Goal: Information Seeking & Learning: Learn about a topic

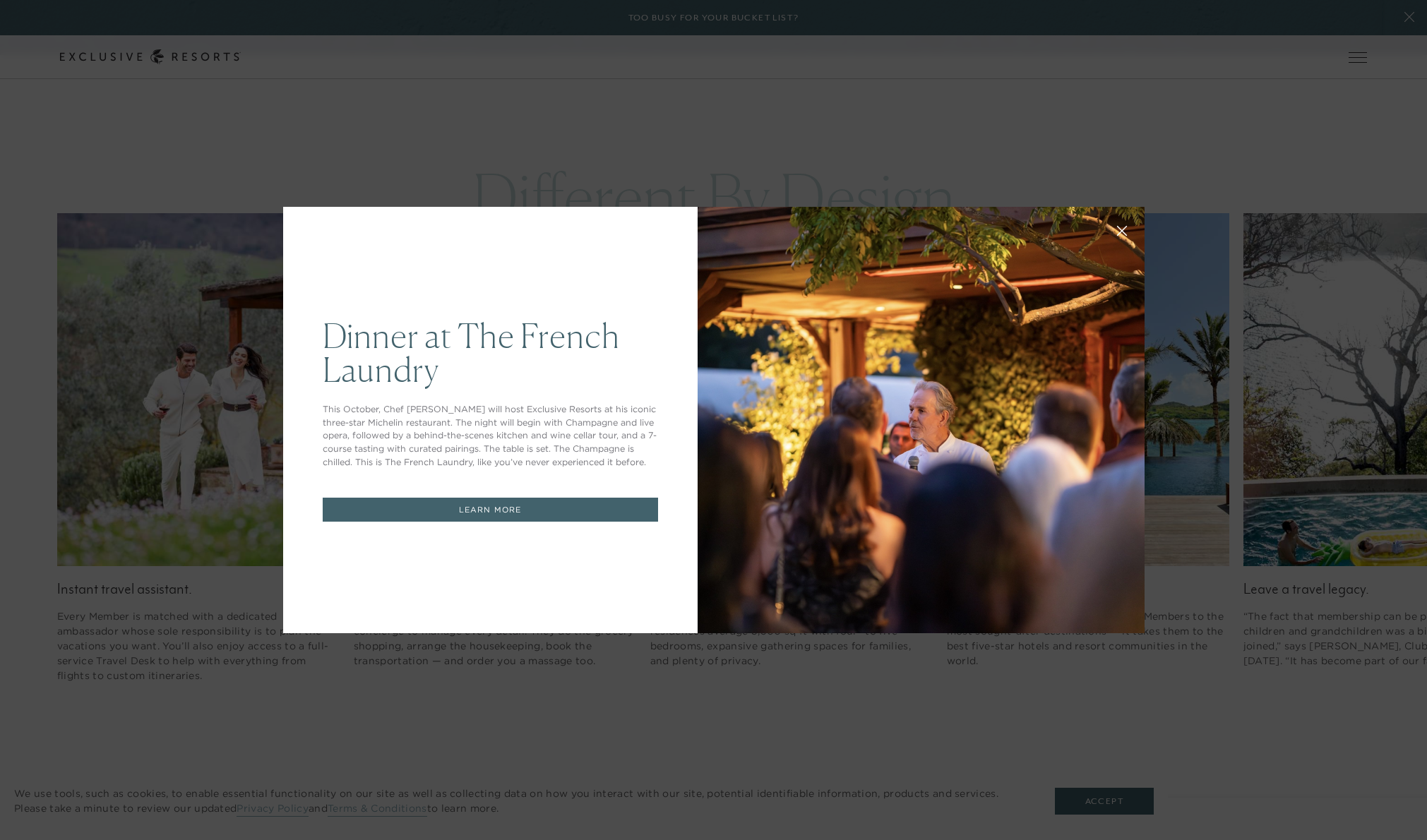
drag, startPoint x: 1121, startPoint y: 231, endPoint x: 1066, endPoint y: 240, distance: 55.7
click at [1117, 232] on icon at bounding box center [1122, 231] width 10 height 10
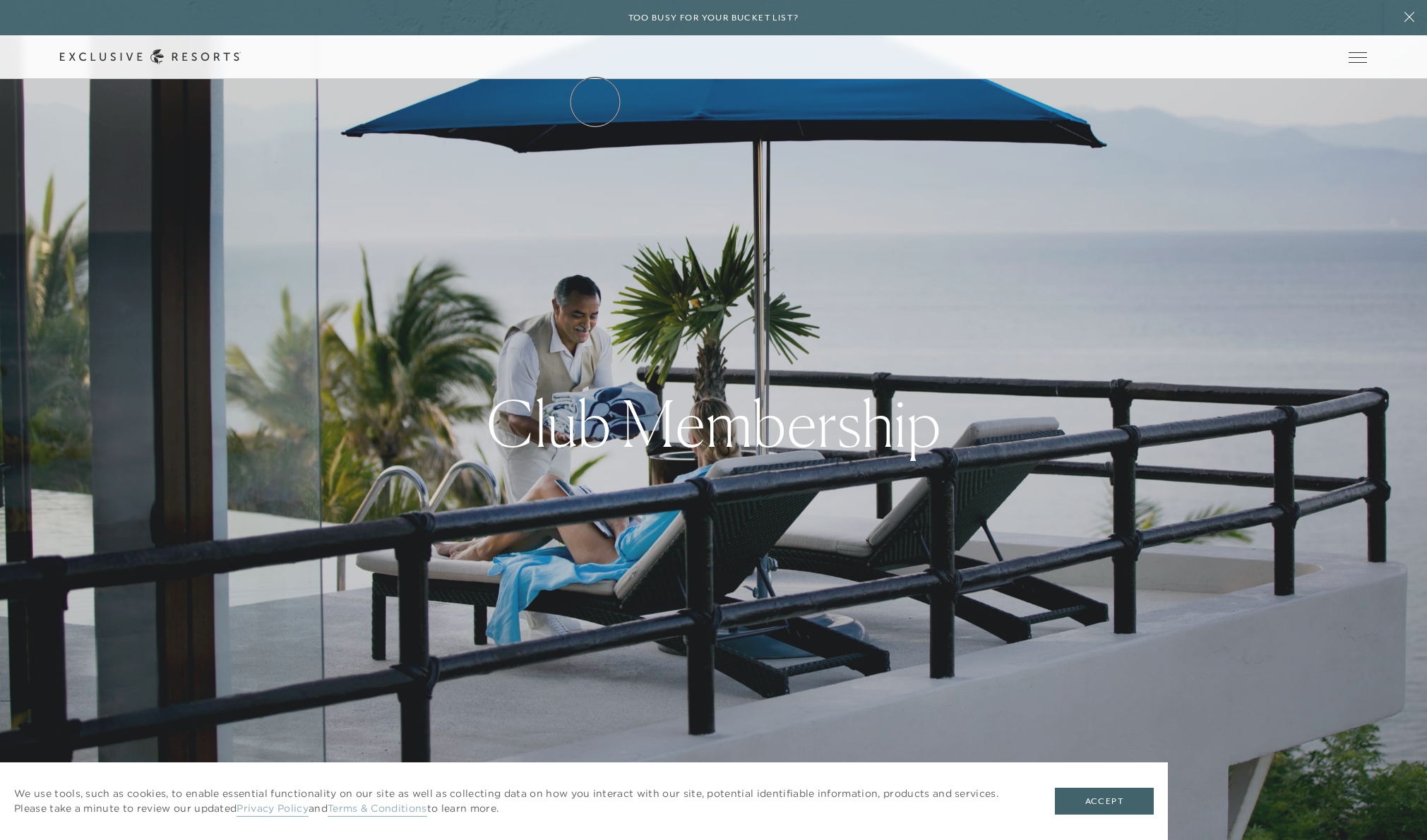
drag, startPoint x: 595, startPoint y: 101, endPoint x: 591, endPoint y: 110, distance: 9.8
click at [0, 0] on link "The Collection" at bounding box center [0, 0] width 0 height 0
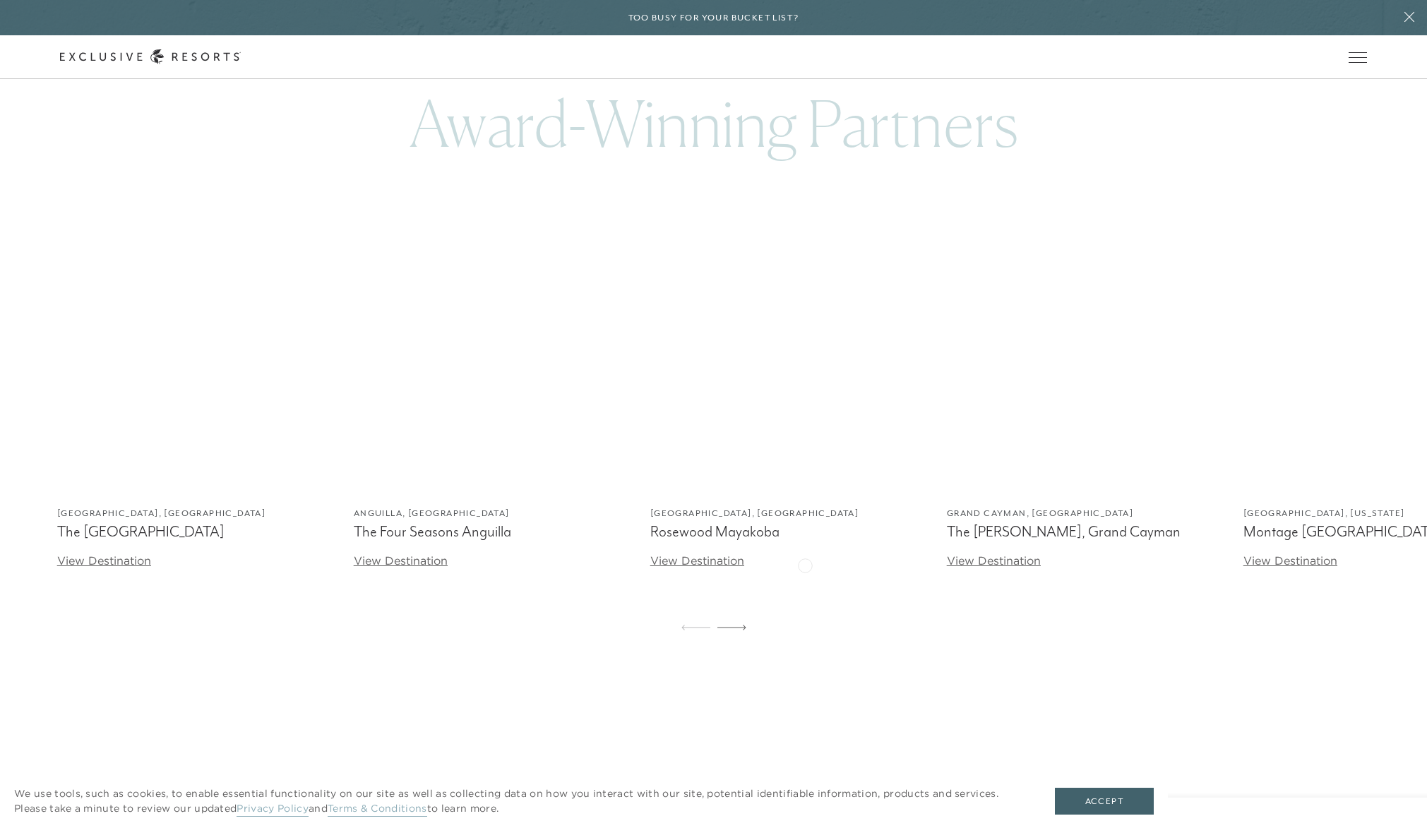
scroll to position [4456, 0]
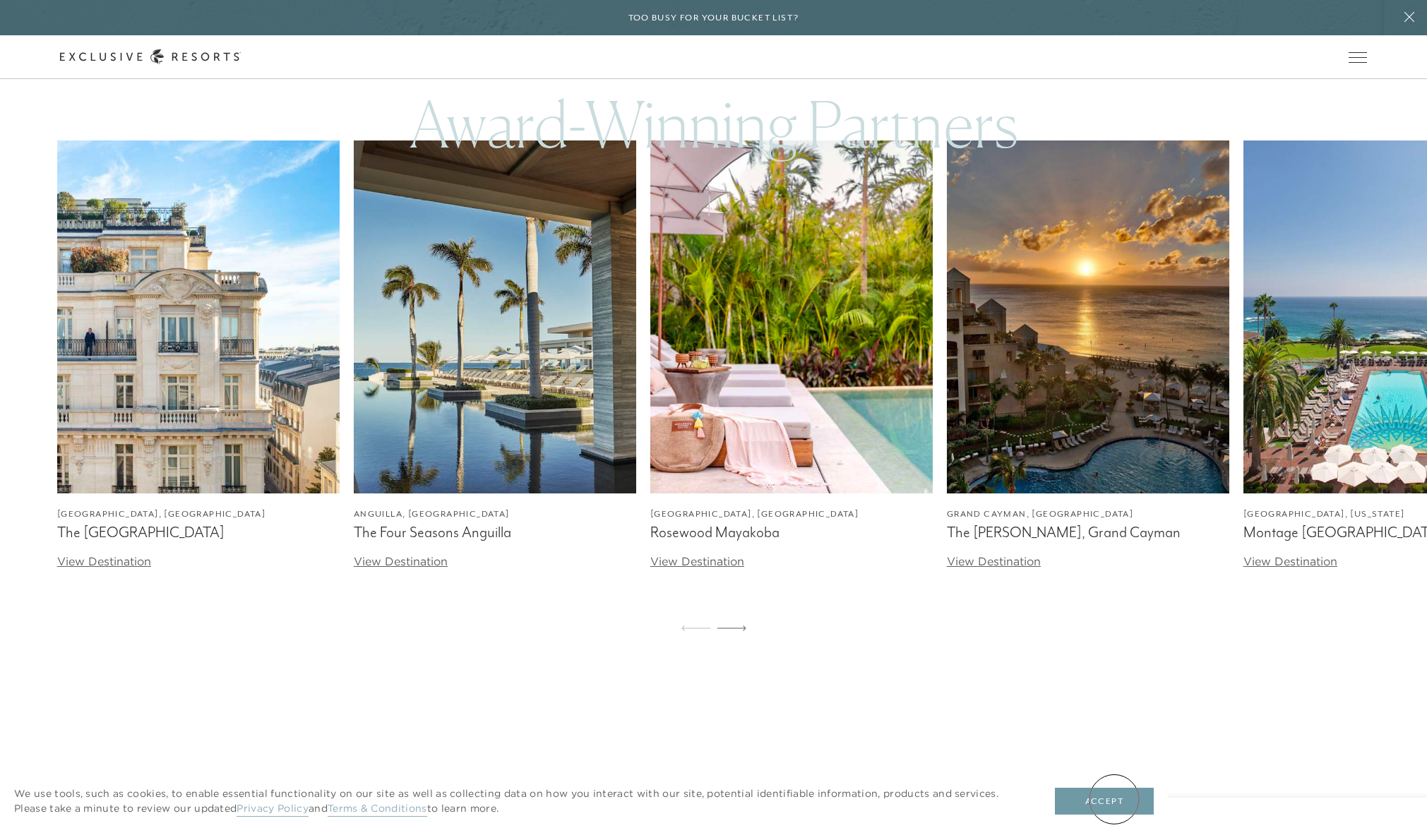
click at [1115, 799] on button "Accept" at bounding box center [1104, 801] width 99 height 27
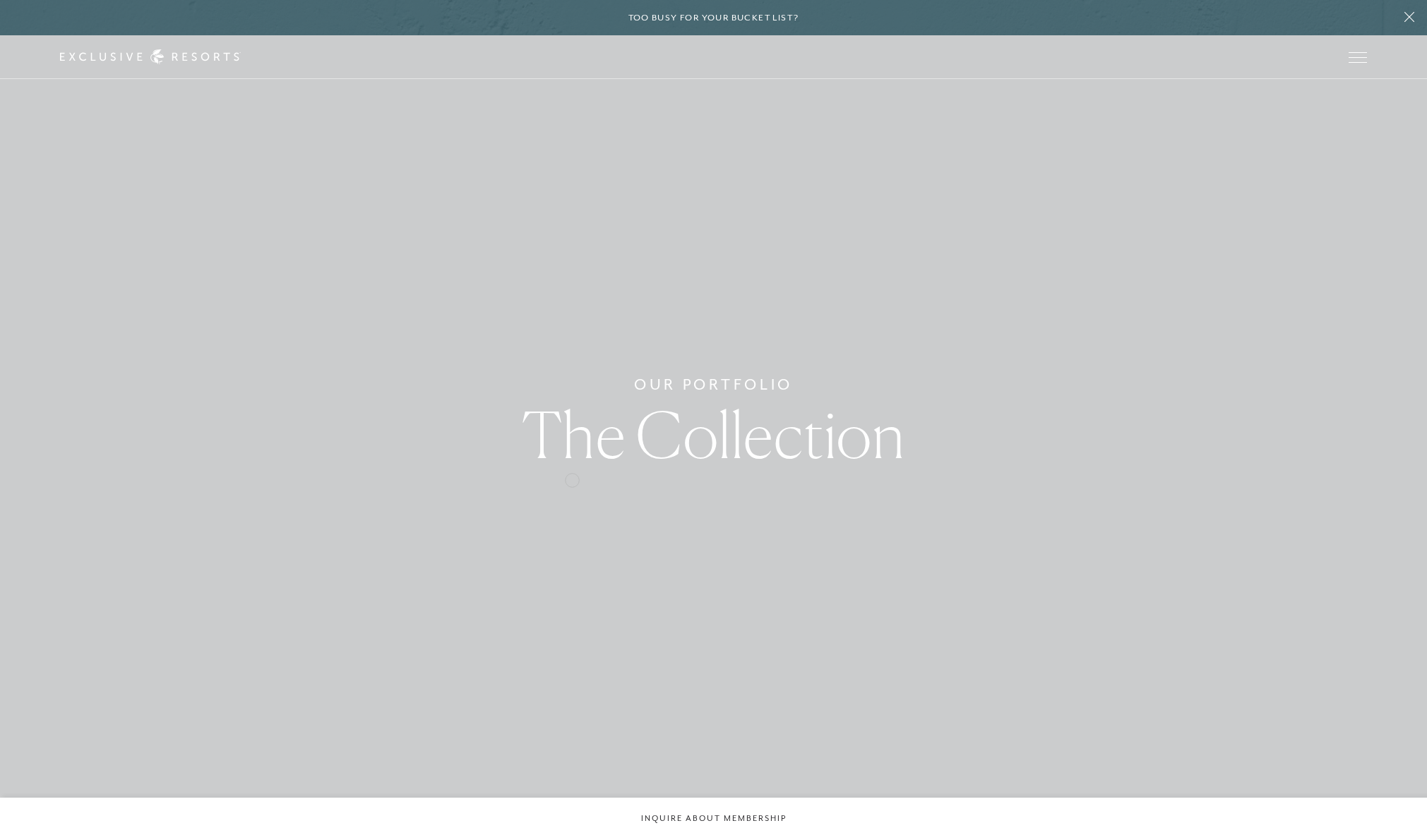
scroll to position [1, 0]
